Goal: Task Accomplishment & Management: Complete application form

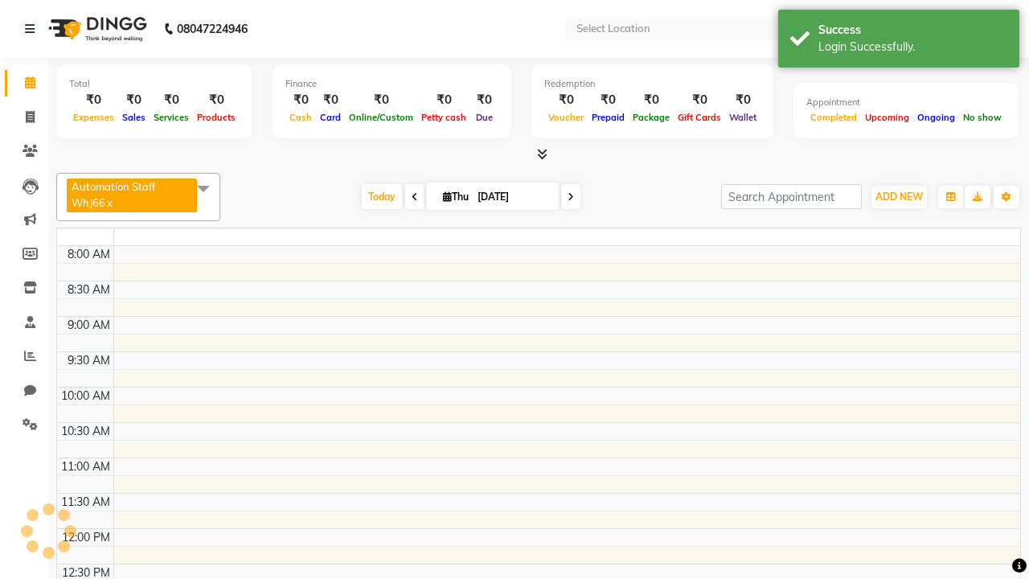
select select "en"
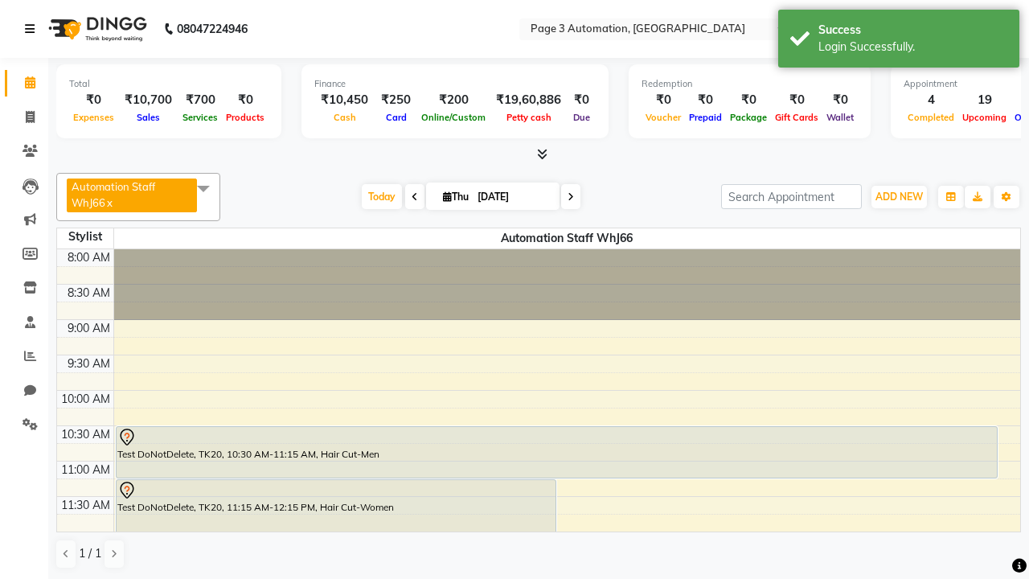
click at [33, 29] on icon at bounding box center [30, 28] width 10 height 11
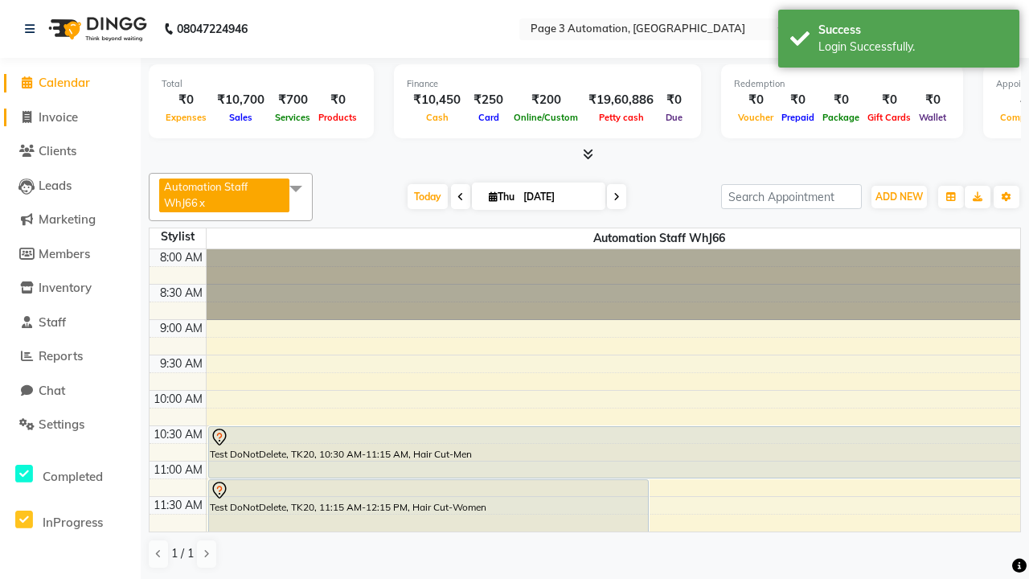
click at [70, 117] on span "Invoice" at bounding box center [58, 116] width 39 height 15
select select "2774"
select select "service"
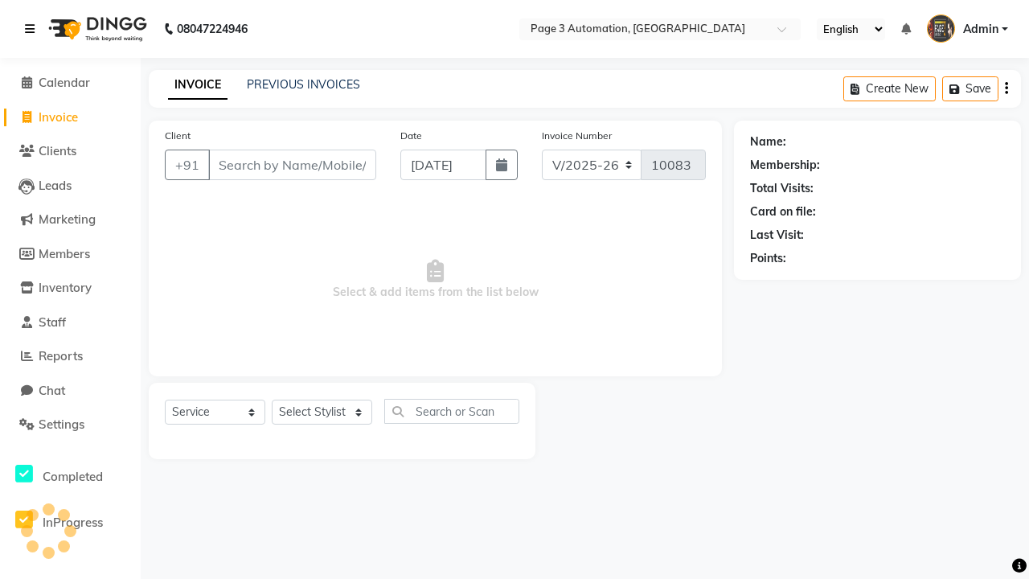
click at [33, 29] on icon at bounding box center [30, 28] width 10 height 11
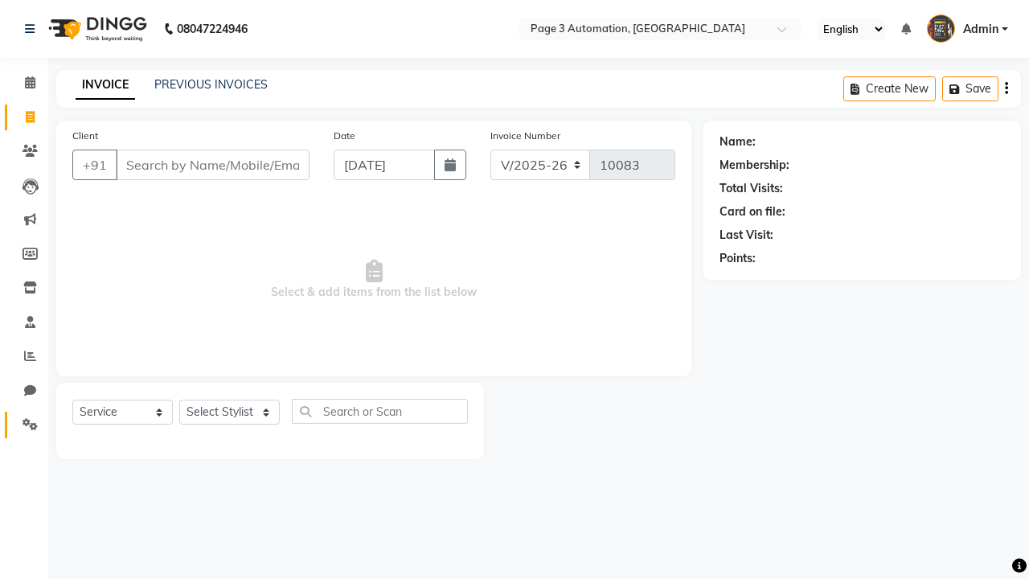
click at [24, 424] on icon at bounding box center [30, 424] width 15 height 12
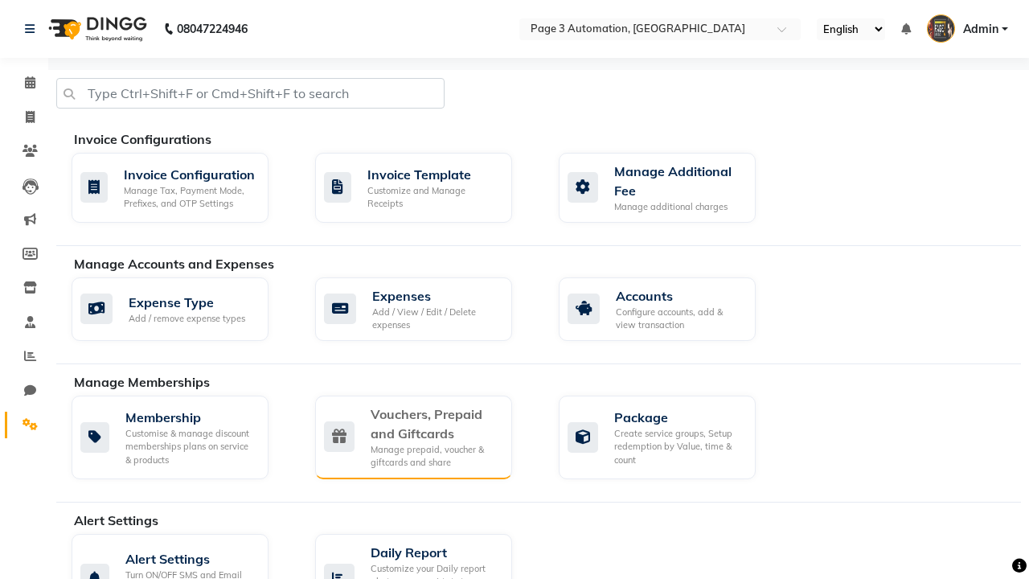
click at [434, 423] on div "Vouchers, Prepaid and Giftcards" at bounding box center [435, 423] width 129 height 39
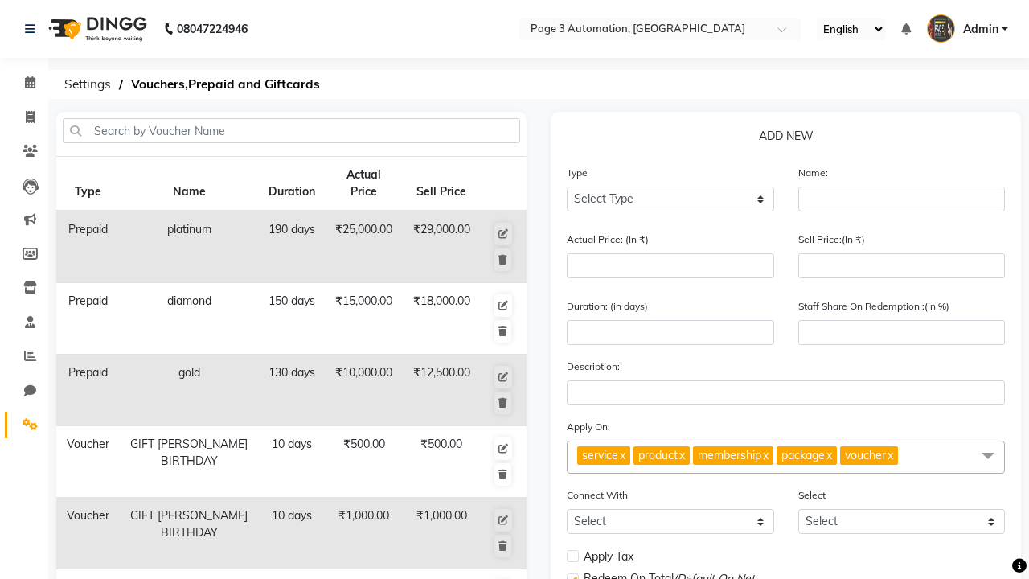
select select "P"
type input "Testing Prepaid q82"
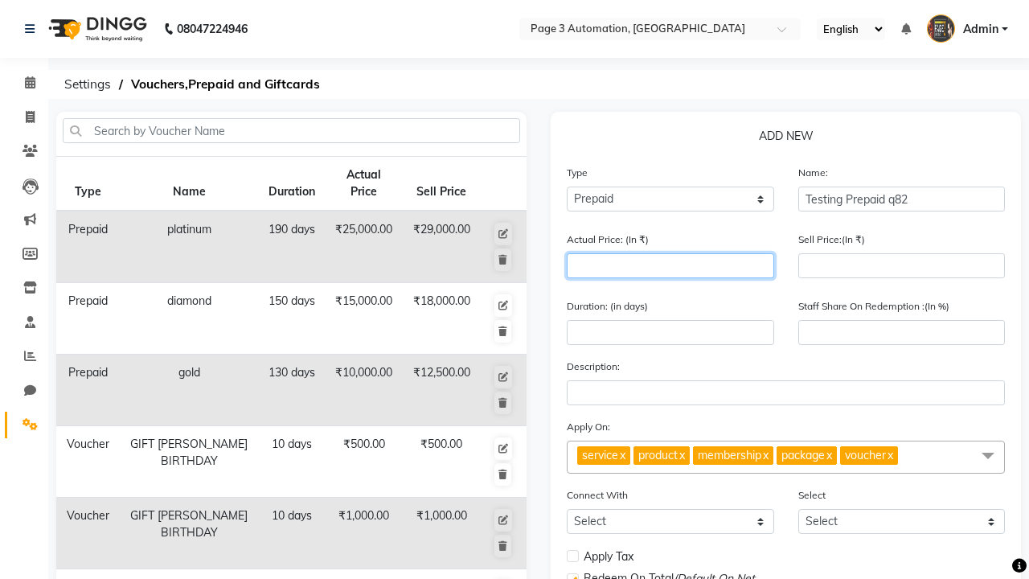
type input "1500"
type input "0"
type input "1500"
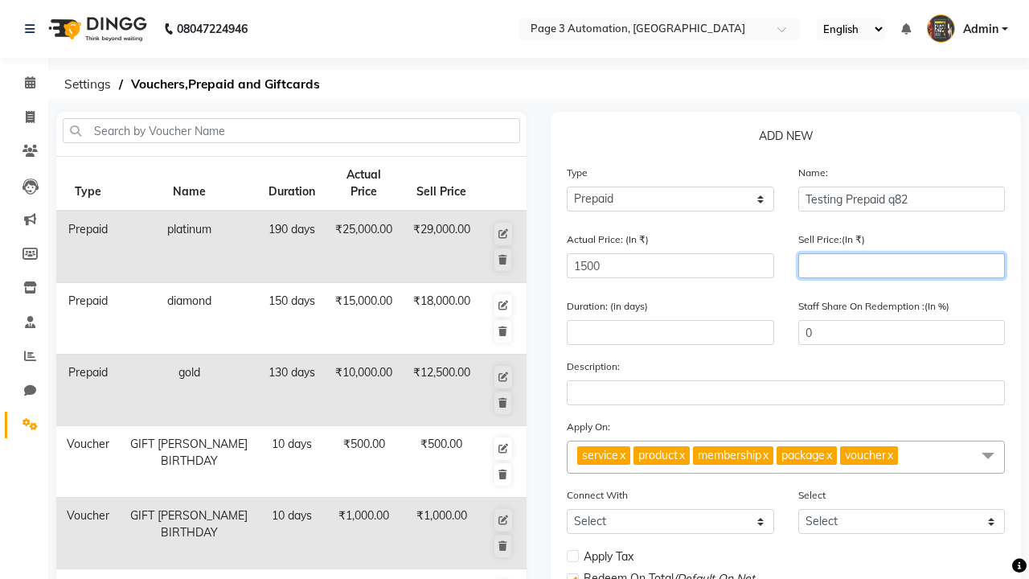
type input "1200"
type input "80"
type input "1200"
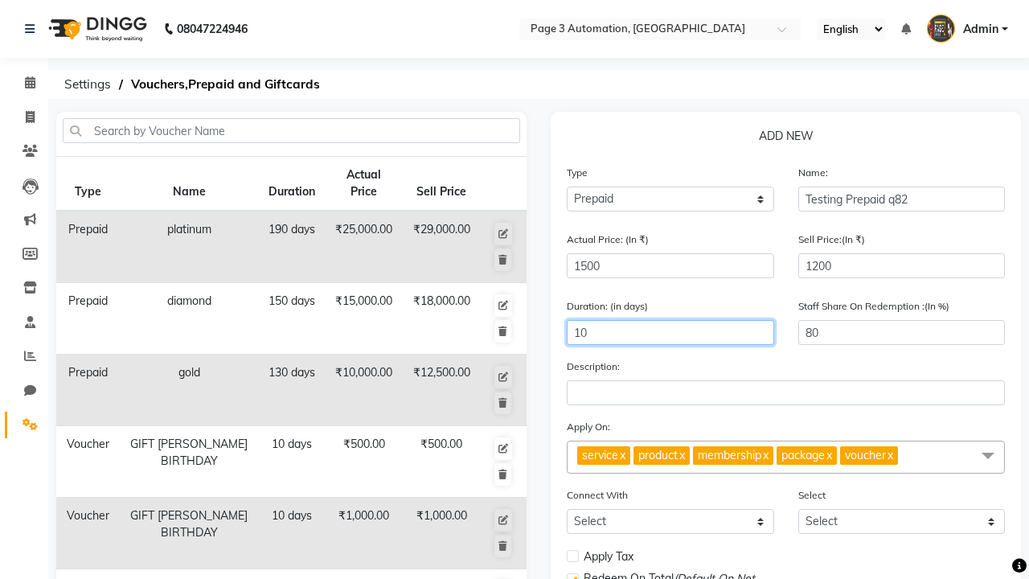
type input "10"
select select
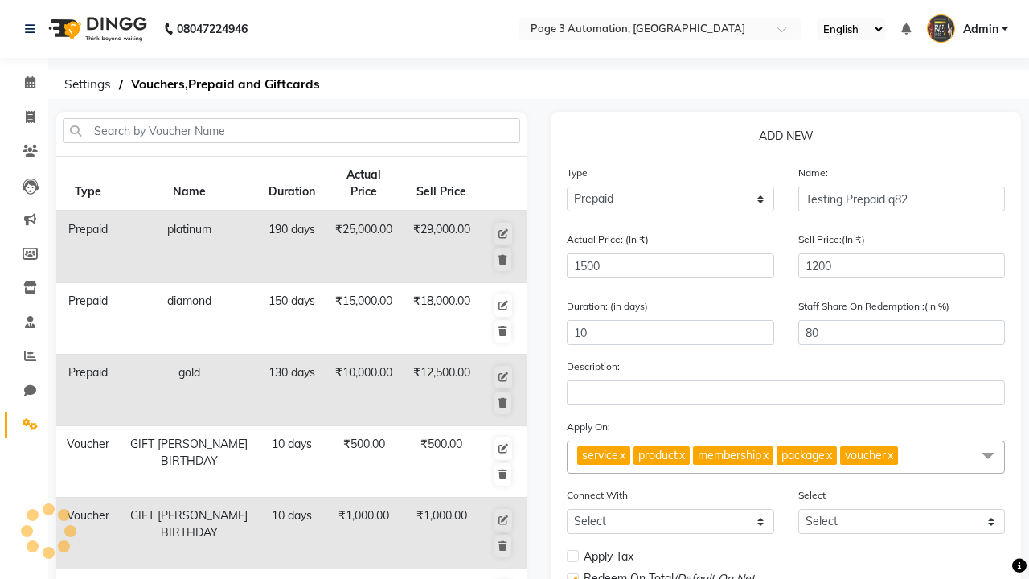
checkbox input "false"
checkbox input "true"
checkbox input "false"
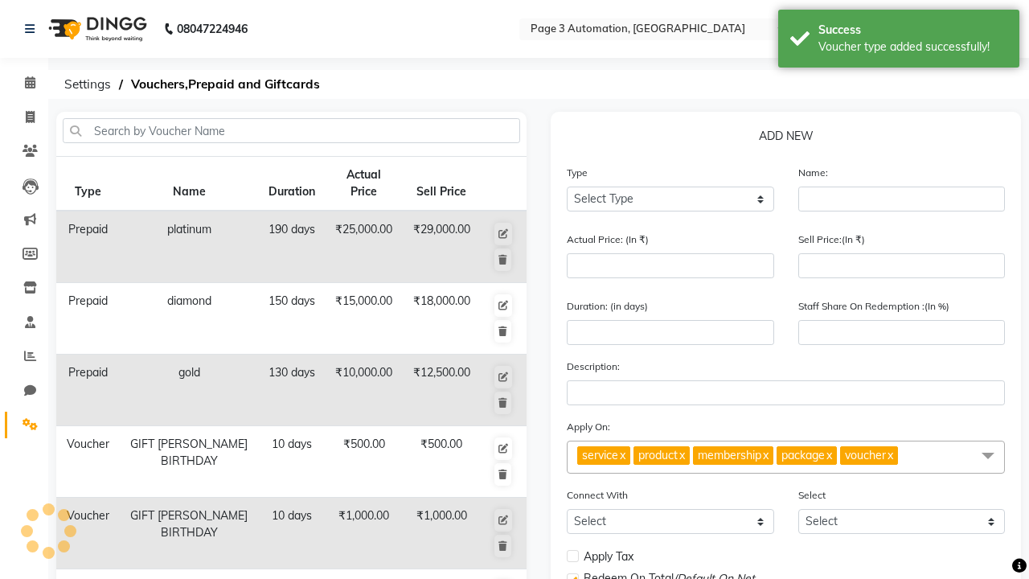
scroll to position [400, 0]
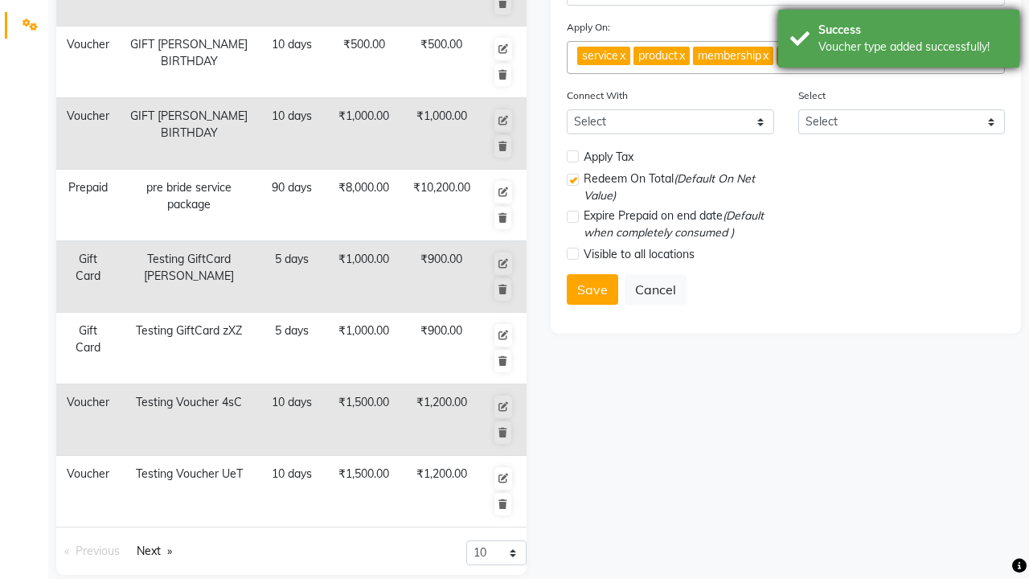
click at [899, 41] on div "Voucher type added successfully!" at bounding box center [912, 47] width 189 height 17
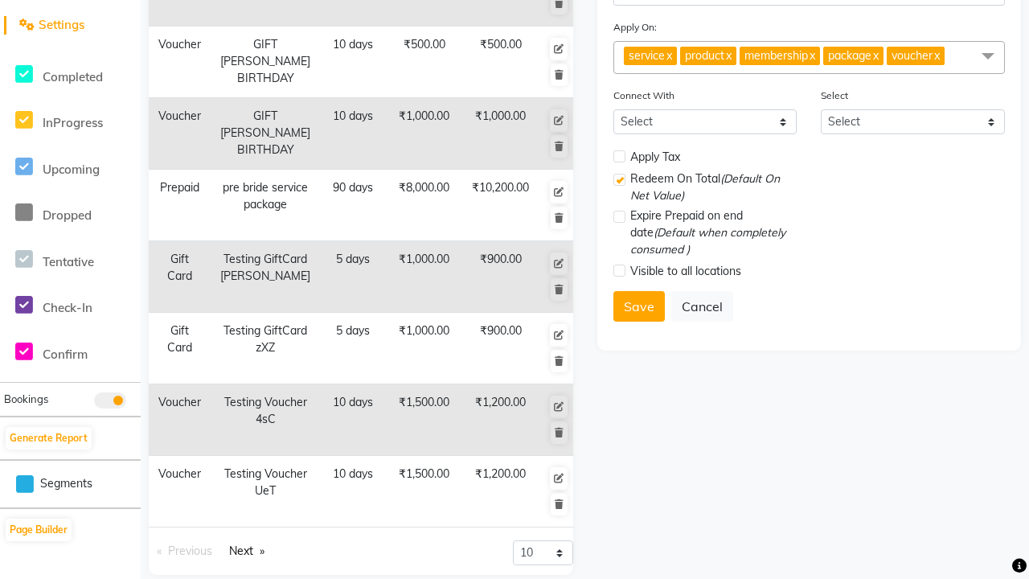
scroll to position [0, 0]
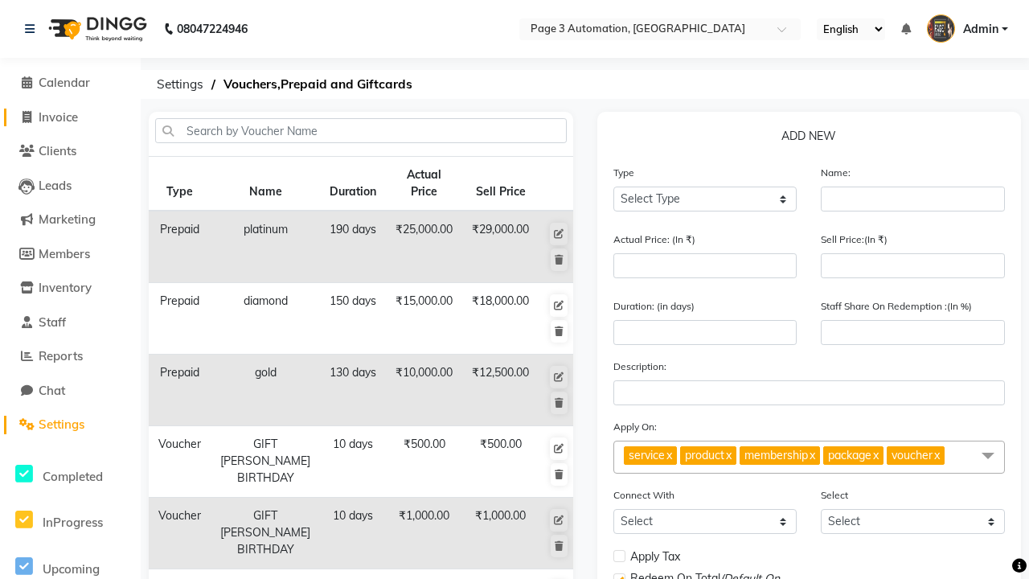
click at [70, 117] on span "Invoice" at bounding box center [58, 116] width 39 height 15
select select "2774"
select select "service"
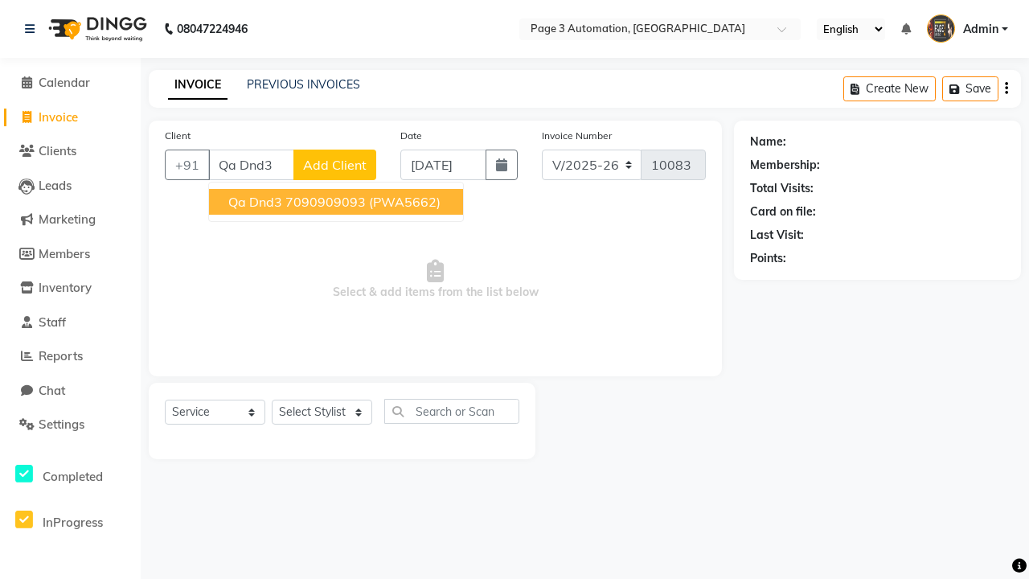
click at [338, 202] on ngb-highlight "7090909093" at bounding box center [325, 202] width 80 height 16
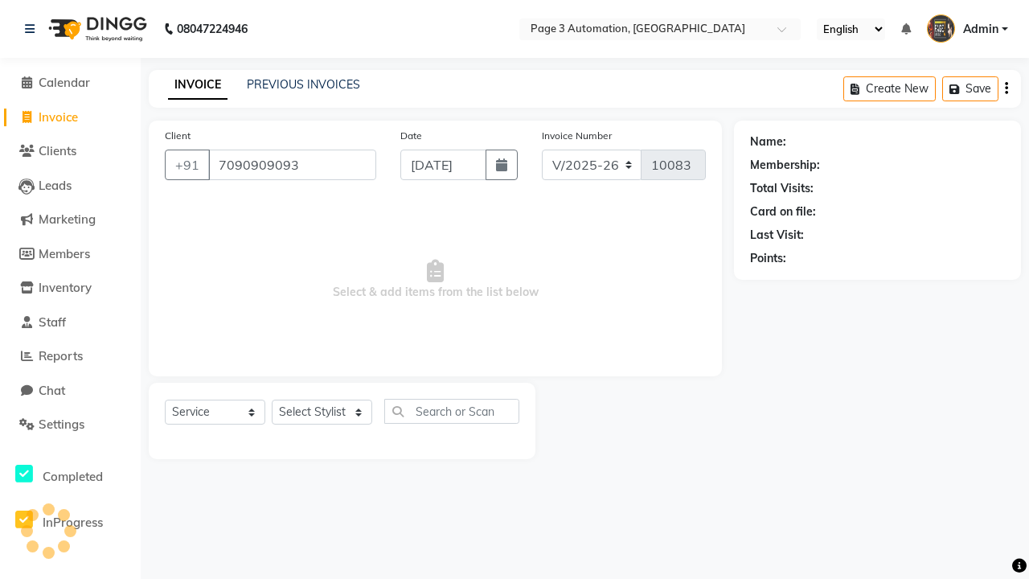
type input "7090909093"
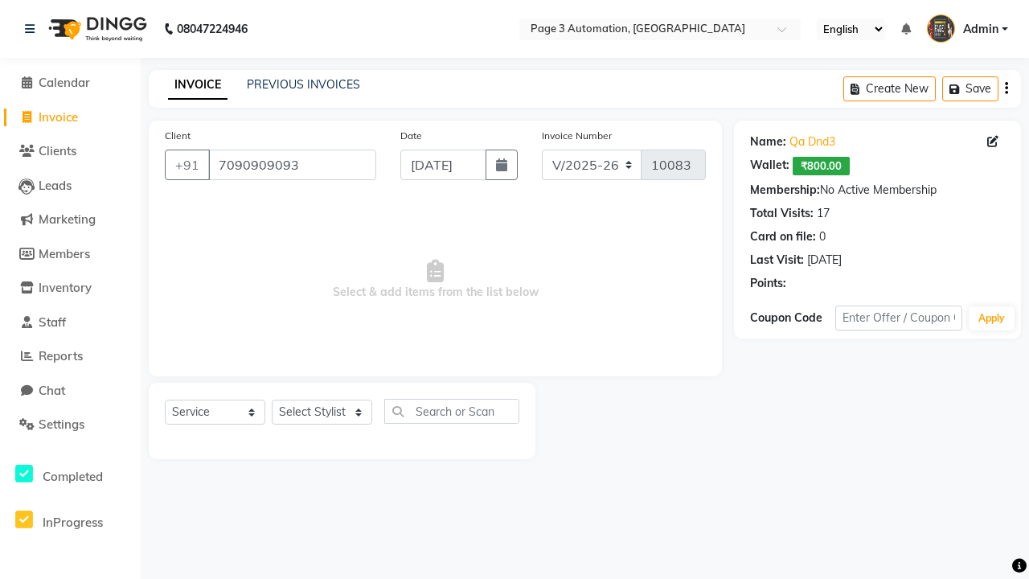
select select "P"
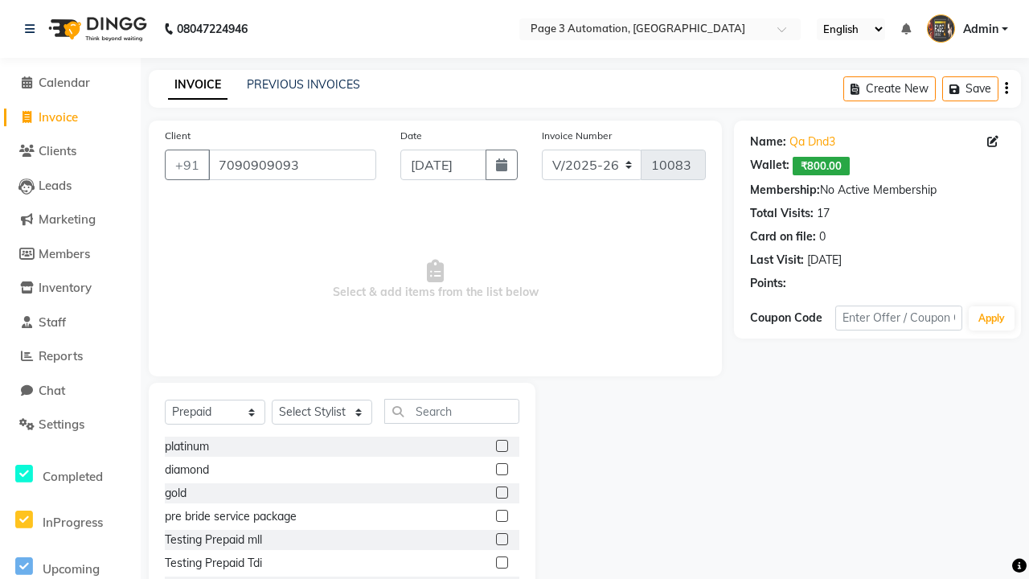
select select "71572"
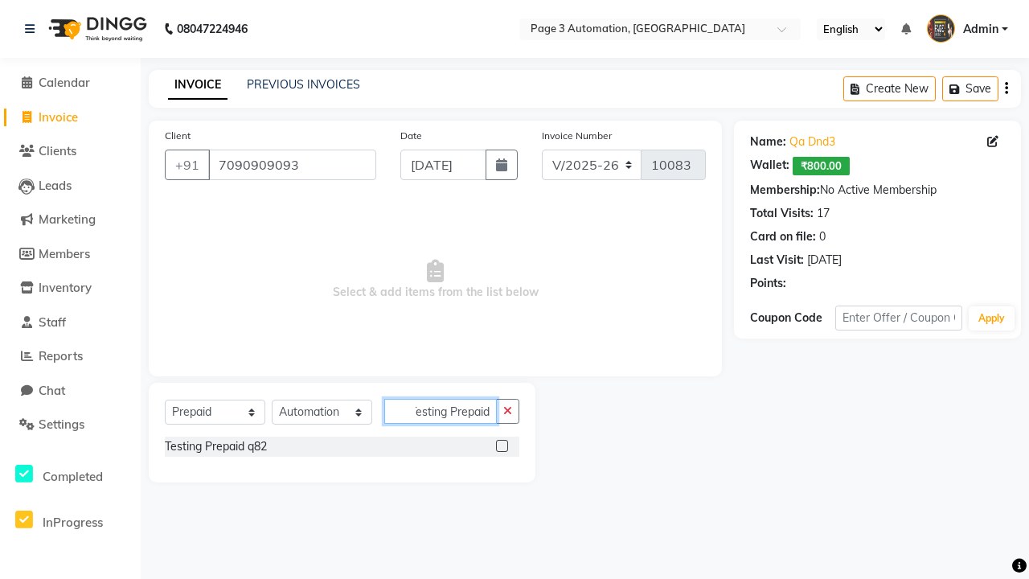
type input "Testing Prepaid q82"
click at [502, 445] on label at bounding box center [502, 446] width 12 height 12
click at [502, 445] on input "checkbox" at bounding box center [501, 446] width 10 height 10
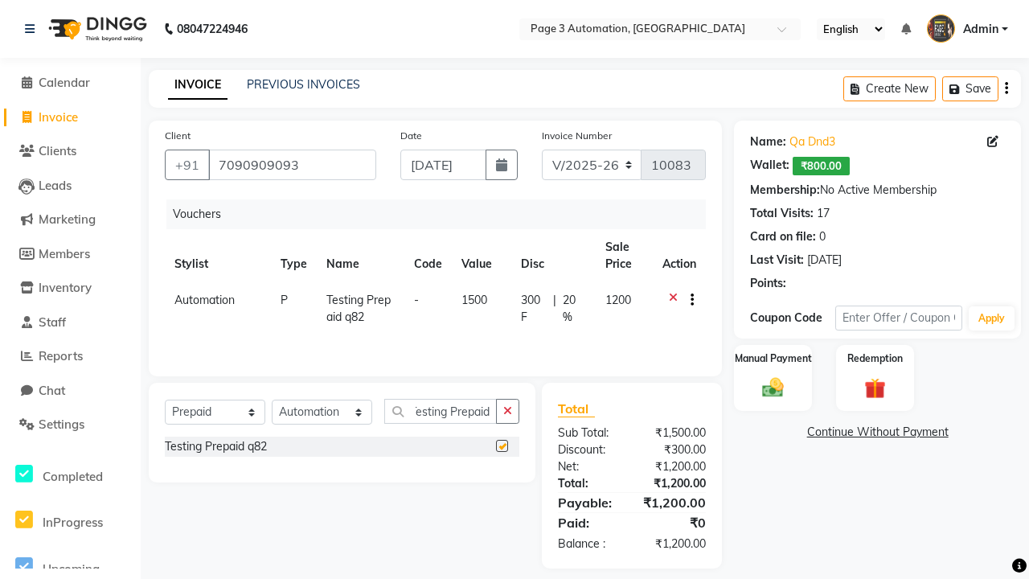
scroll to position [0, 0]
checkbox input "false"
click at [773, 359] on label "Manual Payment" at bounding box center [773, 358] width 80 height 15
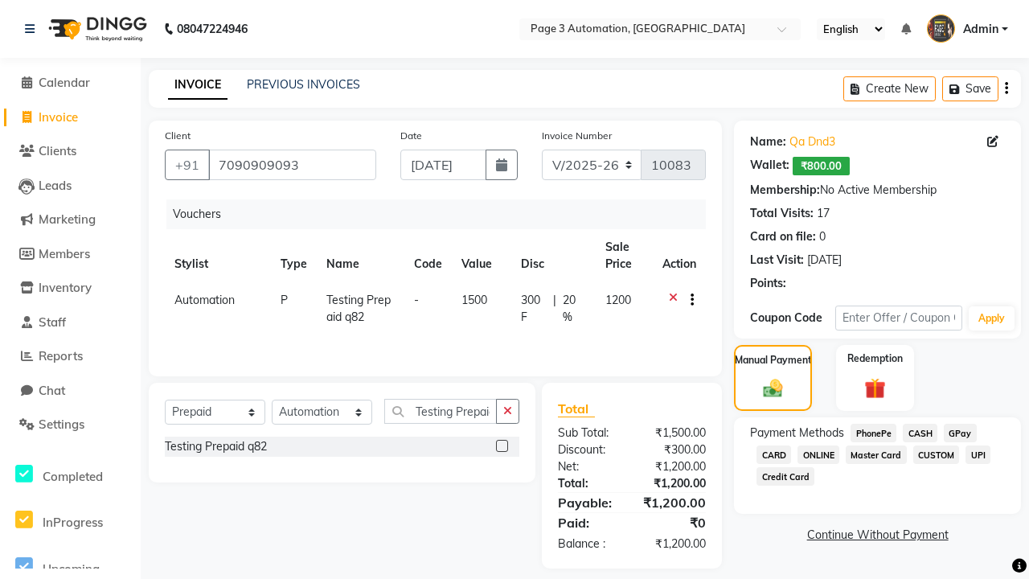
click at [920, 432] on span "CASH" at bounding box center [920, 433] width 35 height 18
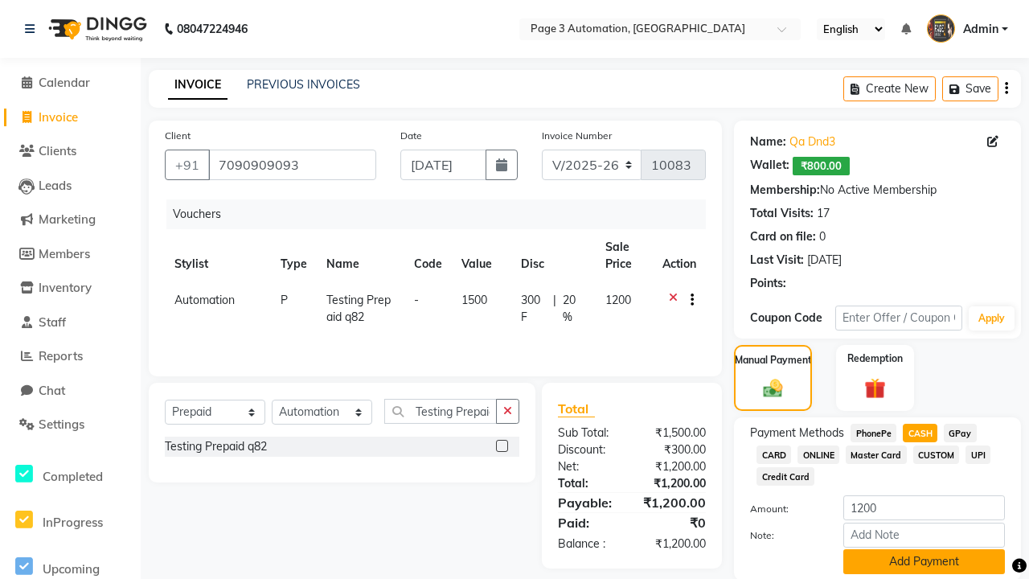
click at [924, 561] on button "Add Payment" at bounding box center [924, 561] width 162 height 25
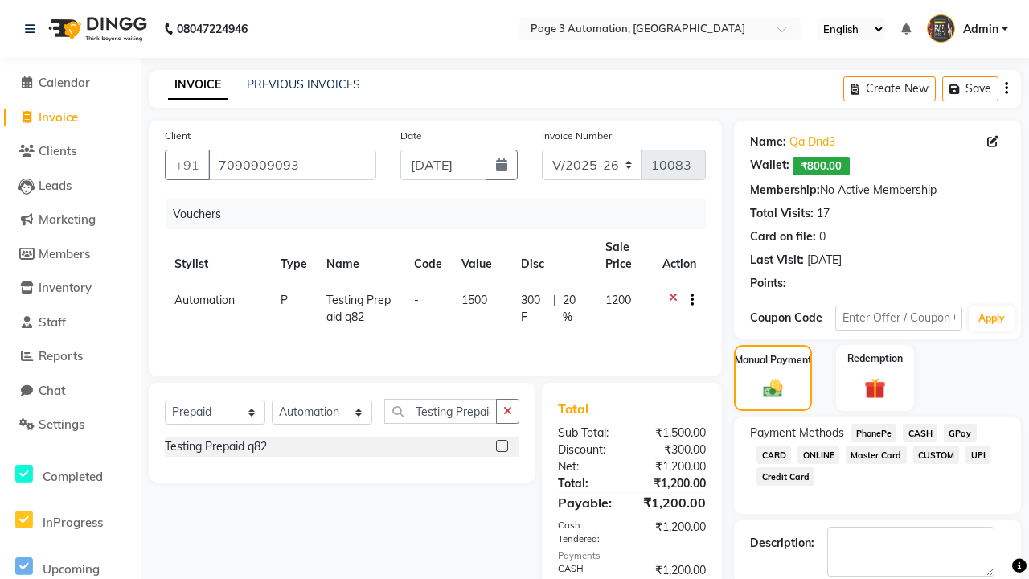
checkbox input "false"
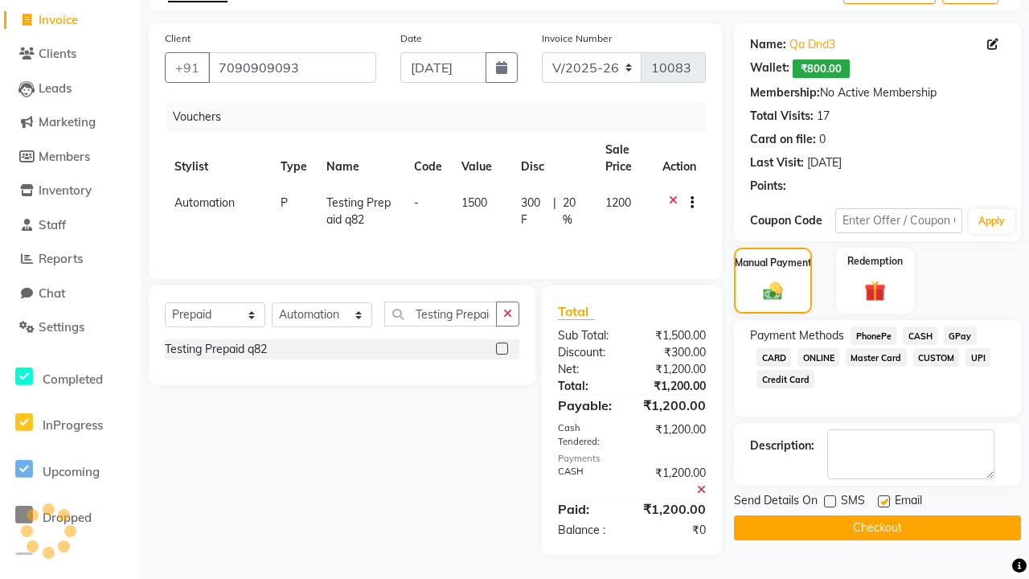
click at [883, 501] on label at bounding box center [884, 501] width 12 height 12
click at [883, 501] on input "checkbox" at bounding box center [883, 502] width 10 height 10
checkbox input "false"
click at [877, 527] on button "Checkout" at bounding box center [877, 527] width 287 height 25
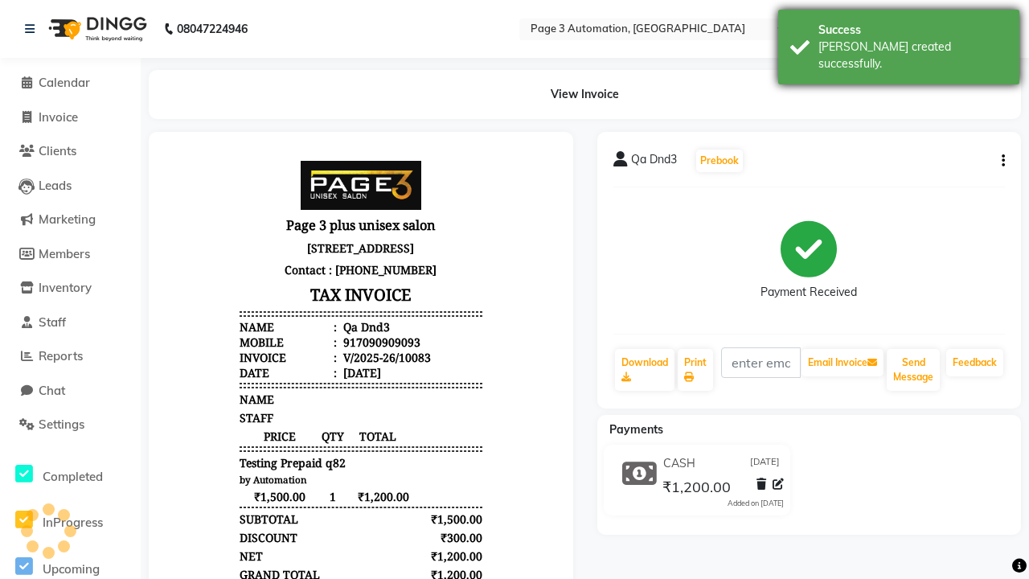
click at [899, 41] on div "[PERSON_NAME] created successfully." at bounding box center [912, 56] width 189 height 34
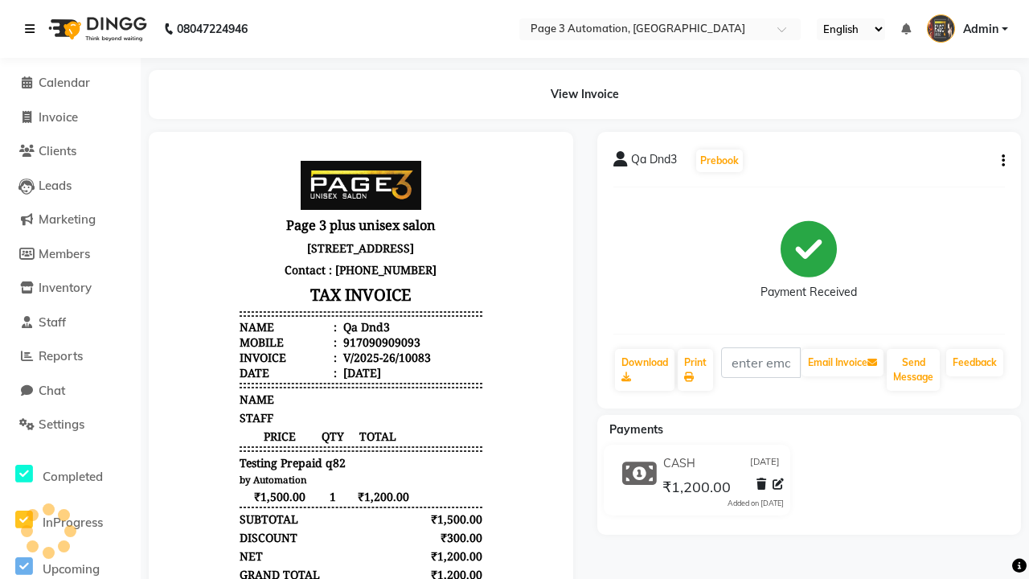
click at [33, 29] on icon at bounding box center [30, 28] width 10 height 11
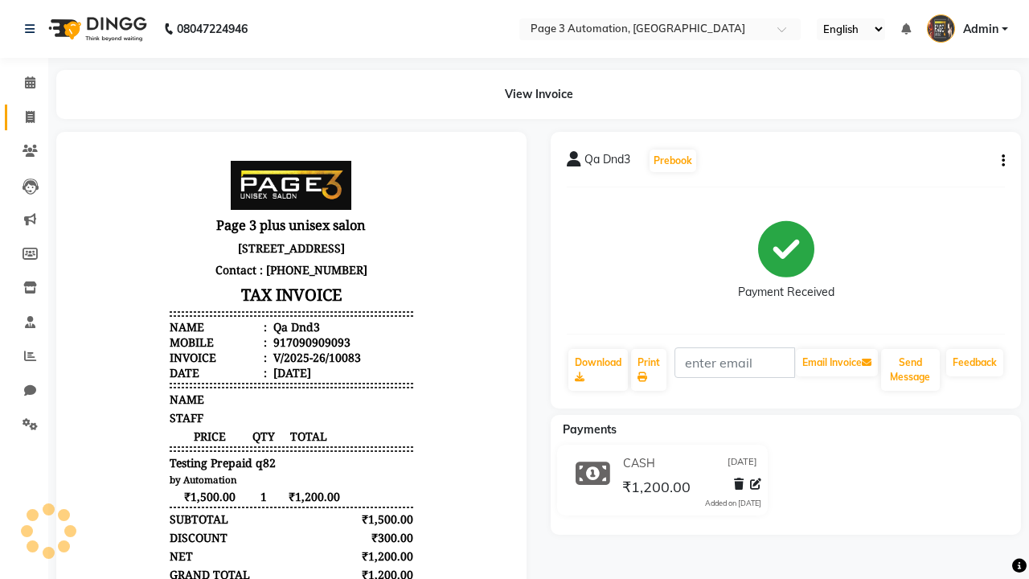
click at [24, 117] on span at bounding box center [30, 118] width 28 height 18
select select "service"
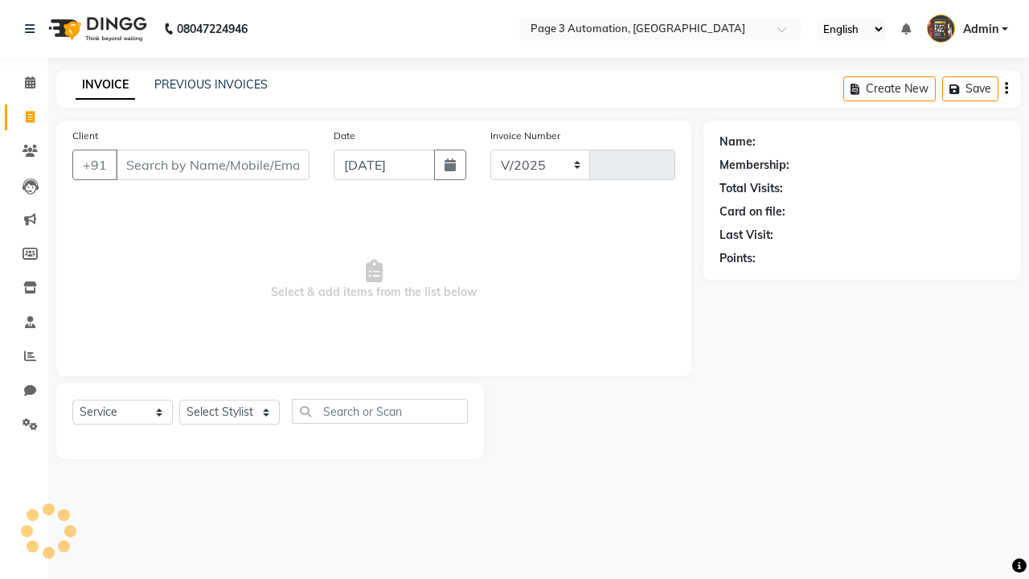
select select "2774"
type input "10084"
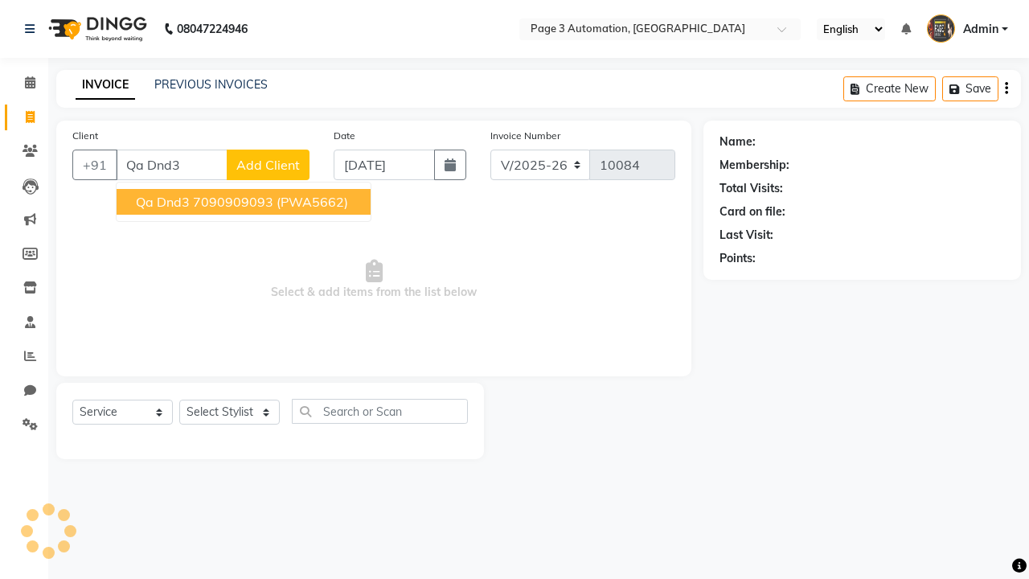
click at [245, 202] on ngb-highlight "7090909093" at bounding box center [233, 202] width 80 height 16
type input "7090909093"
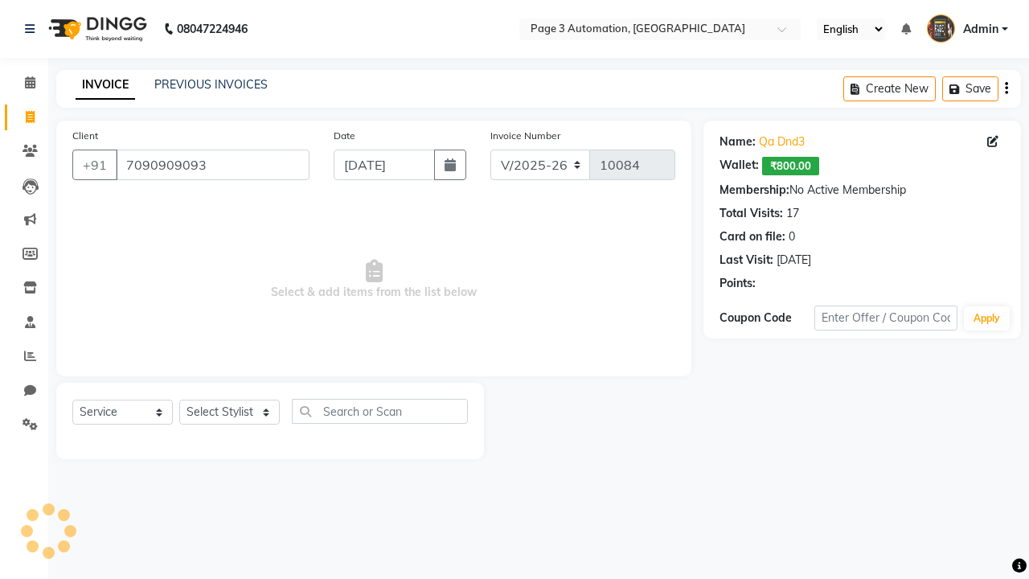
select select "71572"
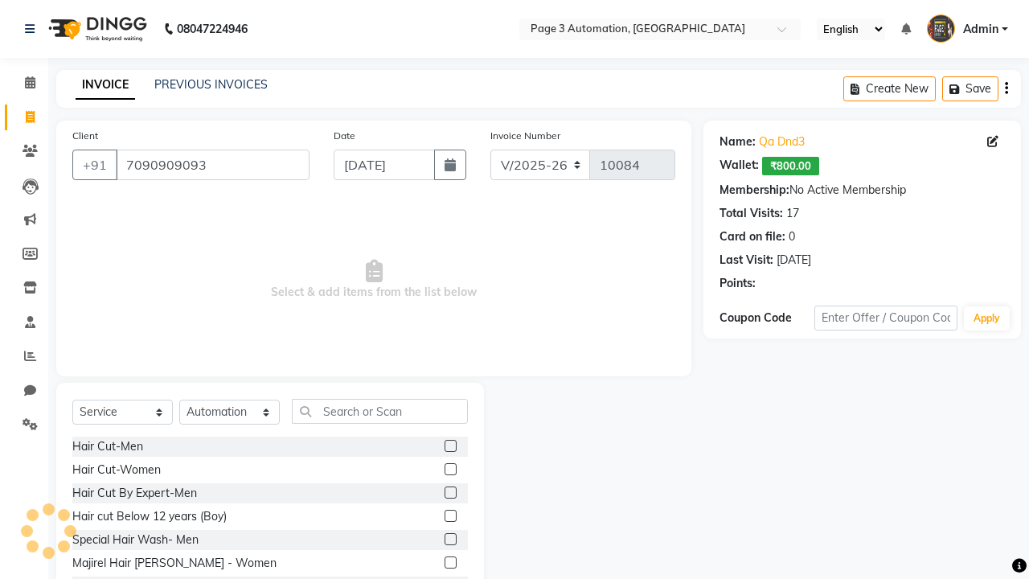
click at [449, 493] on label at bounding box center [451, 492] width 12 height 12
click at [449, 493] on input "checkbox" at bounding box center [450, 493] width 10 height 10
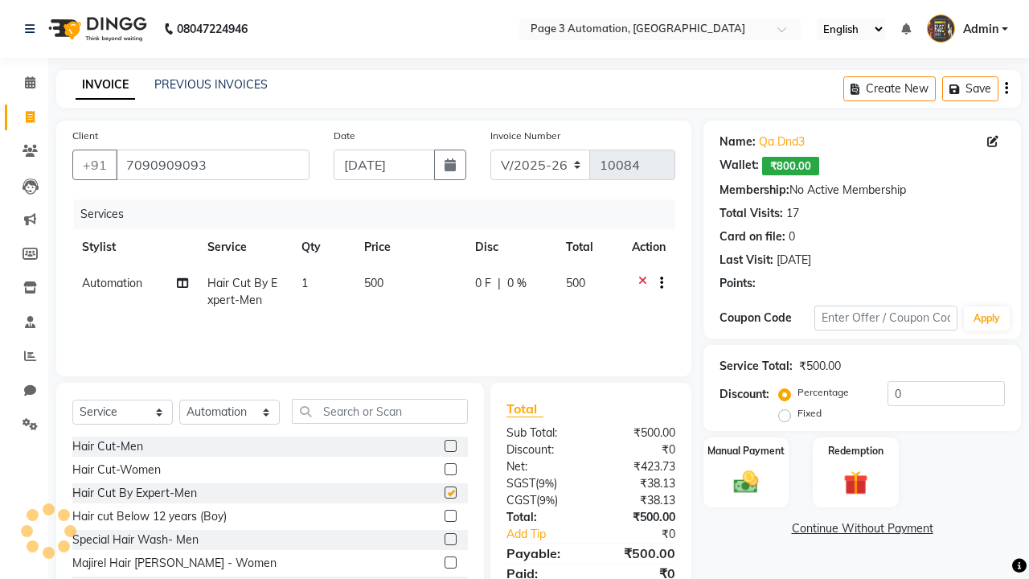
checkbox input "false"
click at [855, 450] on label "Redemption" at bounding box center [855, 449] width 58 height 15
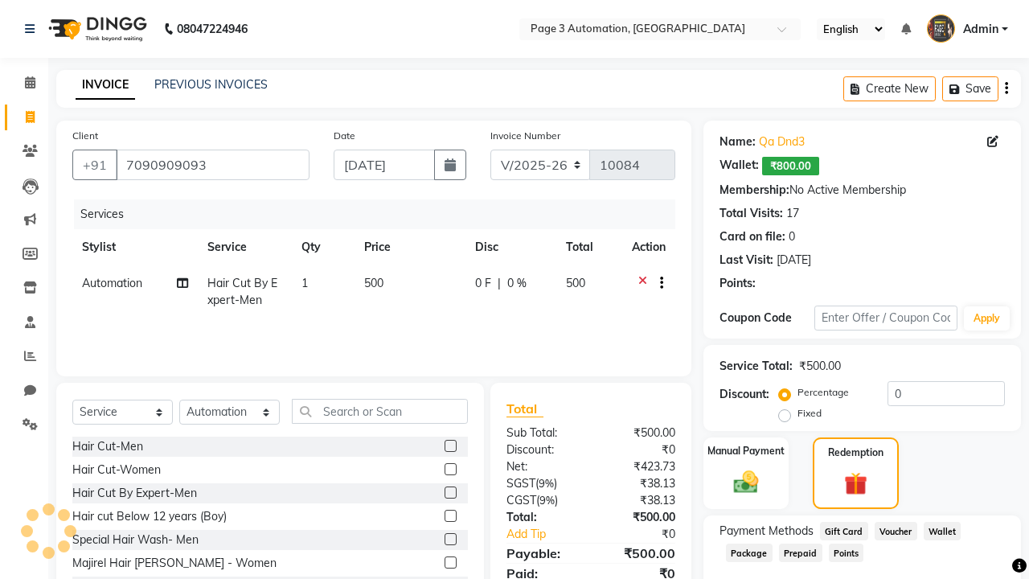
click at [800, 552] on span "Prepaid" at bounding box center [800, 552] width 43 height 18
click at [967, 29] on span "Admin" at bounding box center [980, 29] width 35 height 17
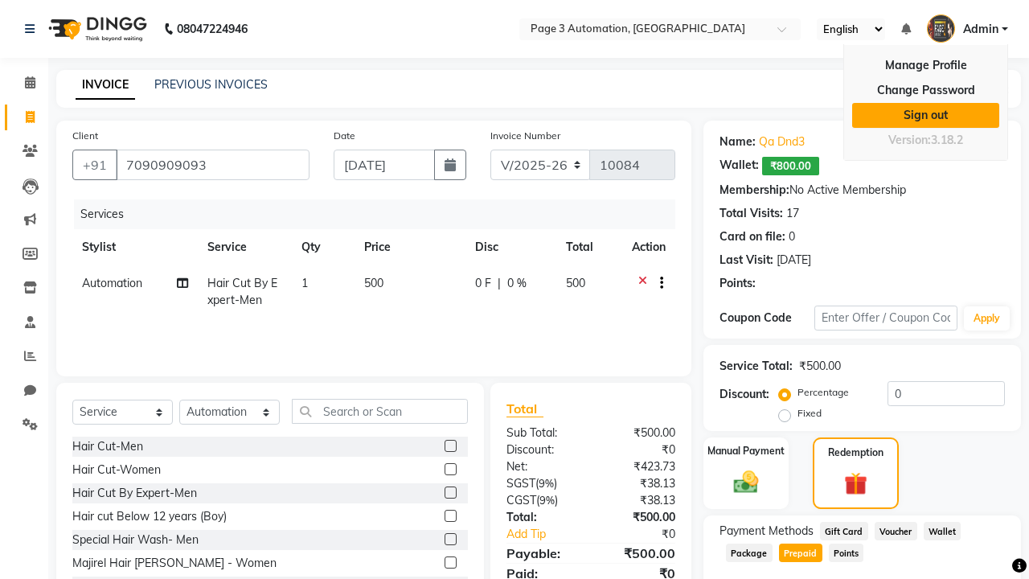
click at [925, 115] on link "Sign out" at bounding box center [925, 115] width 147 height 25
